Goal: Task Accomplishment & Management: Manage account settings

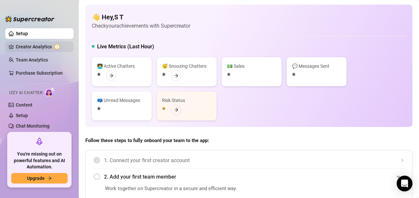
click at [40, 48] on link "Creator Analytics" at bounding box center [42, 46] width 53 height 11
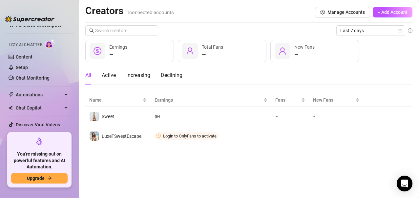
scroll to position [64, 0]
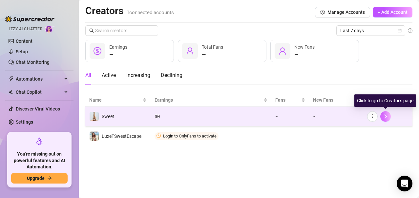
click at [389, 117] on button "button" at bounding box center [385, 116] width 11 height 11
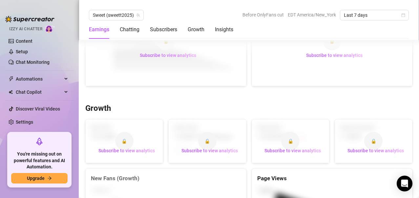
scroll to position [656, 0]
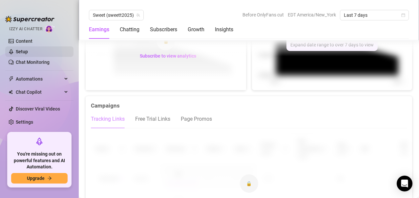
click at [24, 49] on link "Setup" at bounding box center [22, 51] width 12 height 5
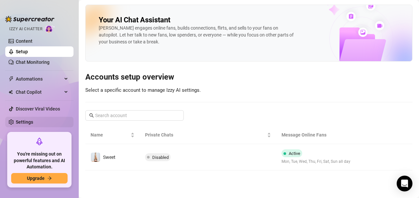
click at [33, 124] on link "Settings" at bounding box center [24, 121] width 17 height 5
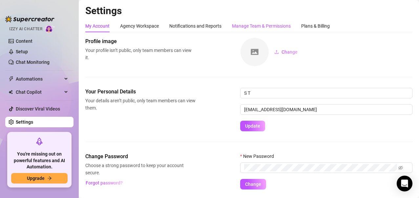
click at [287, 26] on div "Manage Team & Permissions" at bounding box center [261, 25] width 59 height 7
click at [24, 42] on link "Content" at bounding box center [24, 40] width 17 height 5
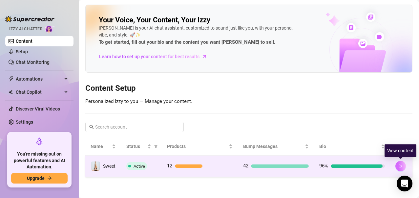
click at [403, 165] on button "button" at bounding box center [400, 165] width 11 height 11
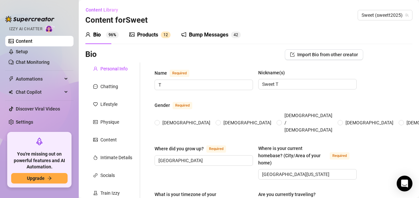
radio input "true"
type input "[DATE]"
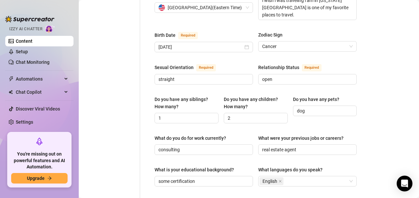
scroll to position [54, 0]
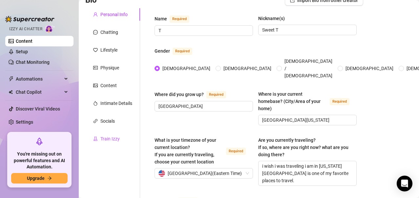
click at [109, 136] on div "Train Izzy" at bounding box center [109, 138] width 19 height 7
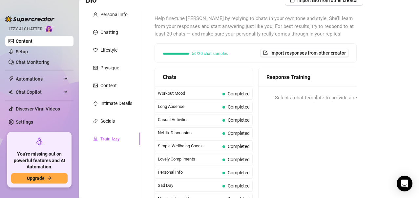
scroll to position [0, 0]
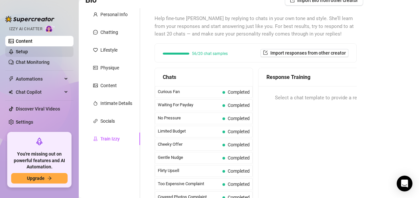
click at [26, 51] on link "Setup" at bounding box center [22, 51] width 12 height 5
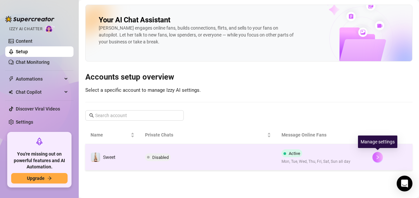
click at [376, 159] on icon "right" at bounding box center [377, 157] width 5 height 5
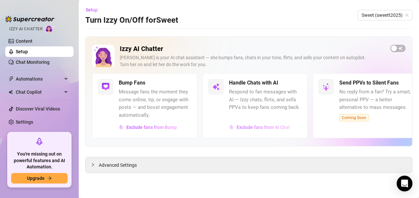
click at [257, 128] on span "Exclude fans from AI Chat" at bounding box center [263, 126] width 53 height 5
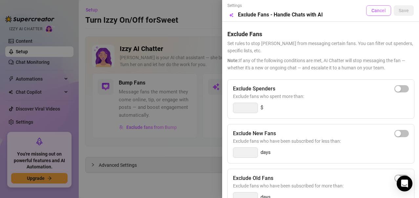
click at [378, 9] on span "Cancel" at bounding box center [378, 10] width 14 height 5
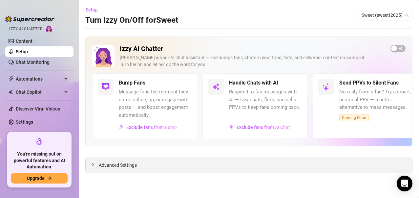
click at [122, 162] on span "Advanced Settings" at bounding box center [118, 164] width 38 height 7
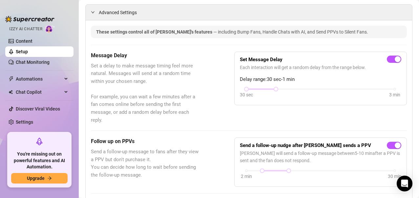
scroll to position [161, 0]
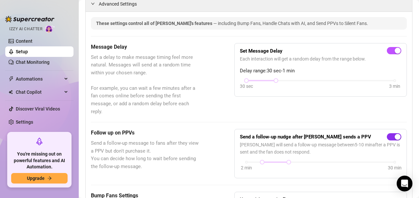
click at [387, 136] on span "button" at bounding box center [394, 136] width 14 height 7
click at [387, 47] on div at bounding box center [394, 50] width 14 height 11
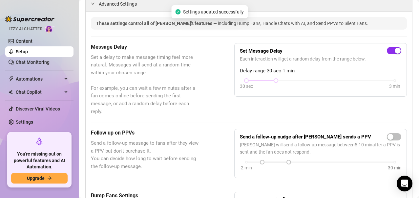
click at [387, 53] on span "button" at bounding box center [394, 50] width 14 height 7
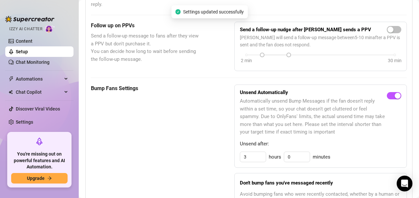
scroll to position [271, 0]
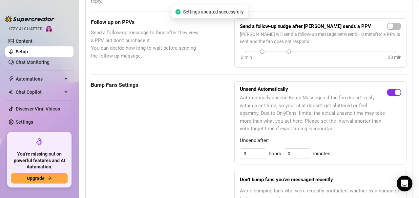
click at [387, 92] on span "button" at bounding box center [394, 92] width 14 height 7
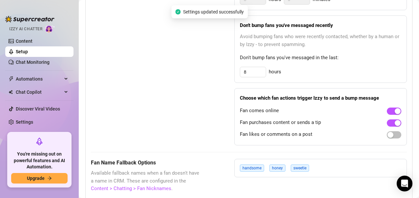
scroll to position [499, 0]
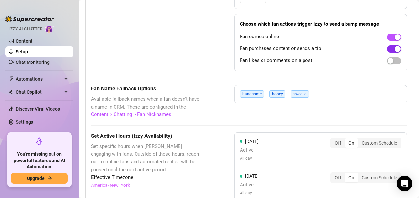
click at [387, 49] on span "button" at bounding box center [394, 48] width 14 height 7
click at [387, 36] on span "button" at bounding box center [394, 36] width 14 height 7
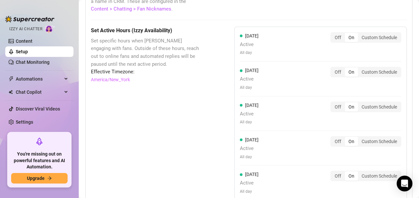
scroll to position [606, 0]
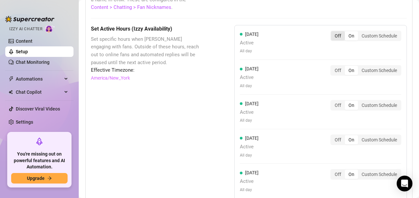
click at [331, 38] on div "Off" at bounding box center [338, 35] width 14 height 9
click at [333, 32] on input "Off" at bounding box center [333, 32] width 0 height 0
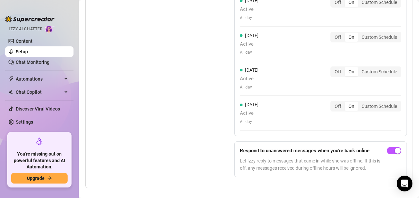
scroll to position [746, 0]
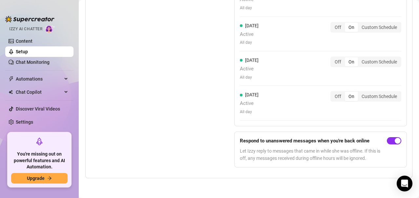
click at [389, 140] on button "button" at bounding box center [394, 140] width 14 height 7
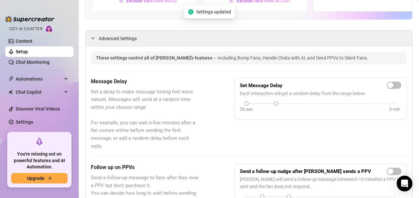
scroll to position [0, 0]
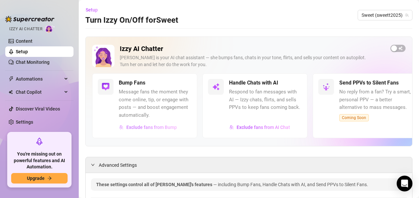
click at [159, 127] on span "Exclude fans from Bump" at bounding box center [151, 126] width 51 height 5
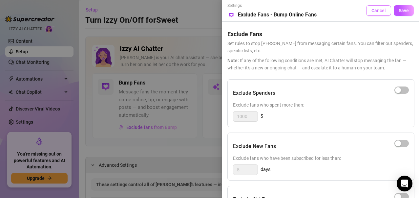
click at [373, 12] on span "Cancel" at bounding box center [378, 10] width 14 height 5
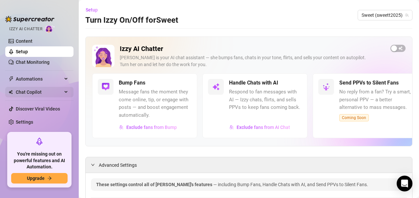
click at [23, 91] on span "Chat Copilot" at bounding box center [39, 92] width 47 height 11
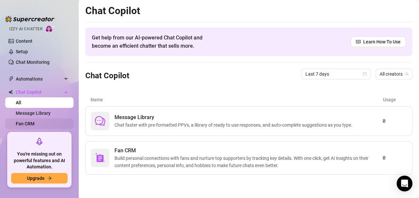
click at [24, 122] on link "Fan CRM" at bounding box center [25, 123] width 19 height 5
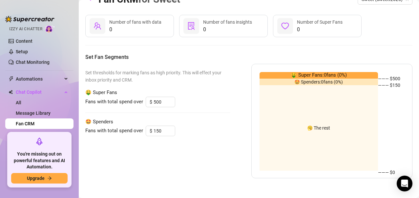
scroll to position [95, 0]
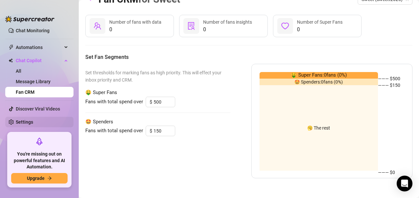
click at [16, 121] on link "Settings" at bounding box center [24, 121] width 17 height 5
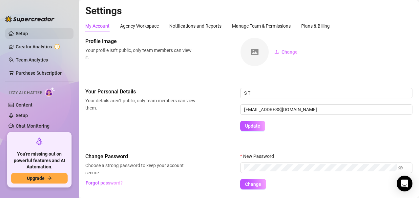
click at [16, 31] on link "Setup" at bounding box center [22, 33] width 12 height 5
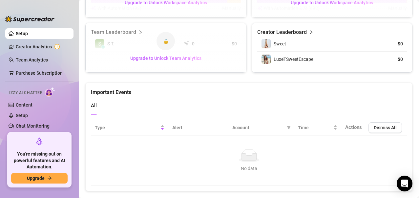
scroll to position [462, 0]
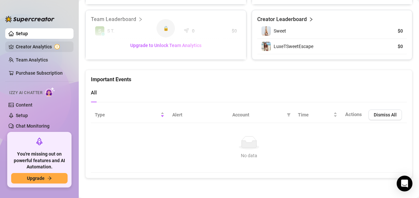
click at [42, 48] on link "Creator Analytics" at bounding box center [42, 46] width 53 height 11
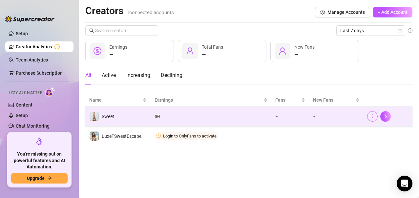
click at [375, 116] on button "button" at bounding box center [372, 116] width 11 height 11
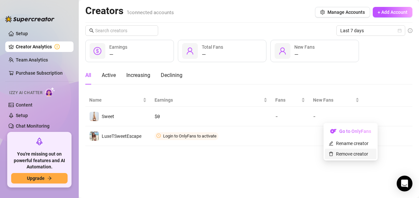
click at [352, 155] on link "Remove creator" at bounding box center [348, 153] width 39 height 5
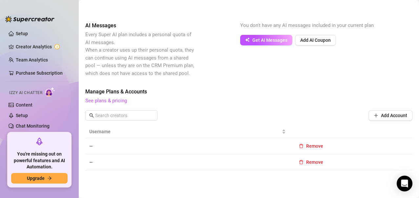
scroll to position [101, 0]
click at [302, 146] on button "Remove" at bounding box center [311, 145] width 35 height 11
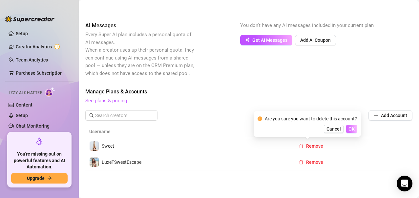
click at [350, 130] on span "OK" at bounding box center [351, 128] width 6 height 5
click at [306, 161] on span "Remove" at bounding box center [314, 161] width 17 height 5
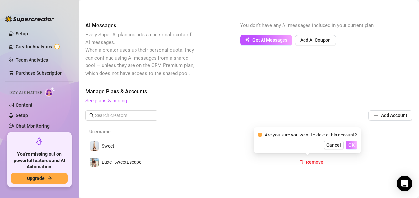
click at [350, 143] on span "OK" at bounding box center [351, 144] width 6 height 5
